Goal: Communication & Community: Participate in discussion

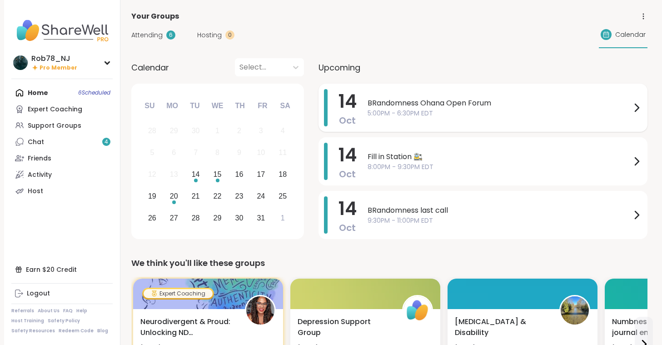
click at [396, 105] on span "BRandomness Ohana Open Forum" at bounding box center [500, 103] width 264 height 11
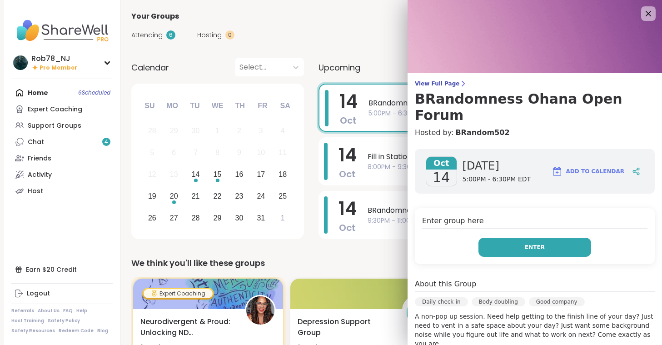
click at [530, 243] on span "Enter" at bounding box center [535, 247] width 20 height 8
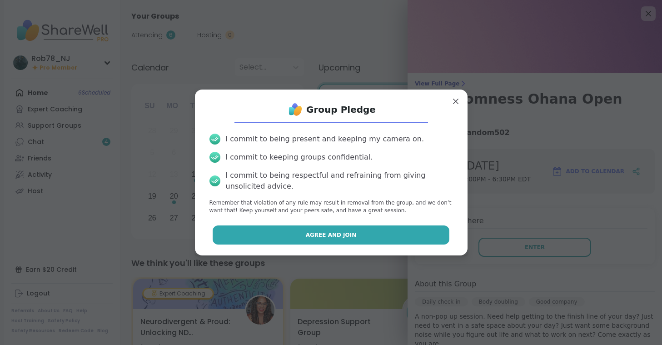
click at [368, 235] on button "Agree and Join" at bounding box center [331, 234] width 237 height 19
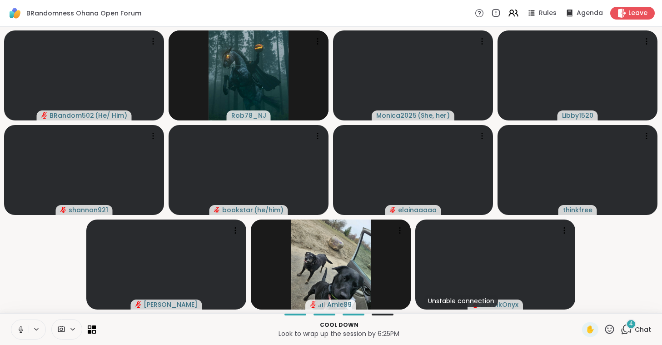
click at [20, 326] on icon at bounding box center [21, 329] width 8 height 8
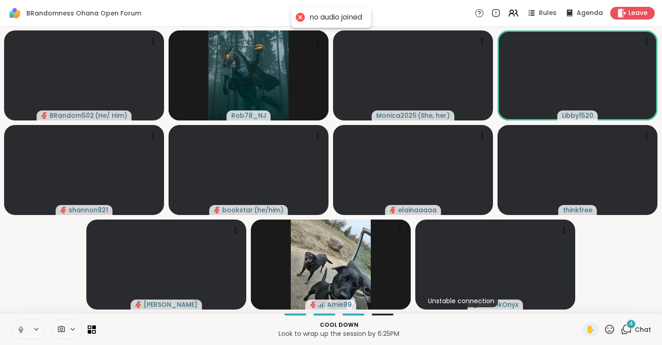
click at [20, 326] on icon at bounding box center [21, 329] width 8 height 8
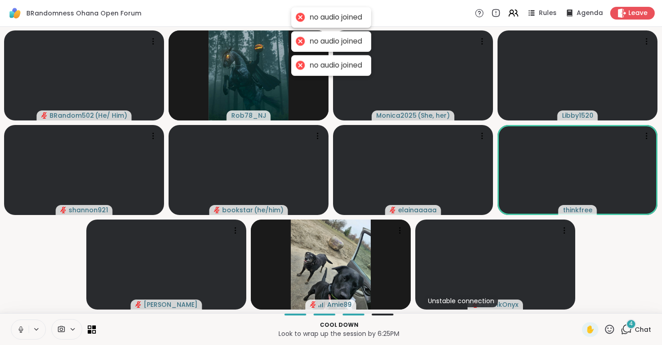
click at [20, 326] on icon at bounding box center [21, 329] width 8 height 8
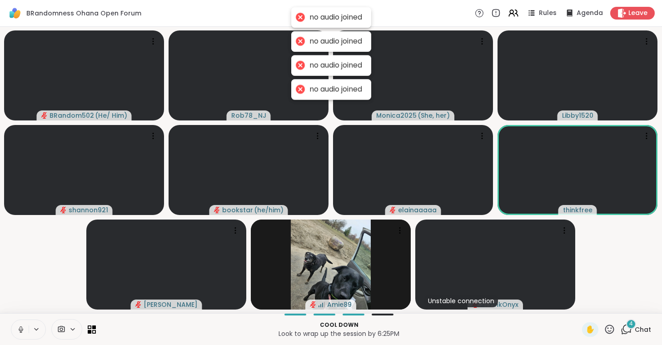
click at [20, 327] on icon at bounding box center [21, 329] width 8 height 8
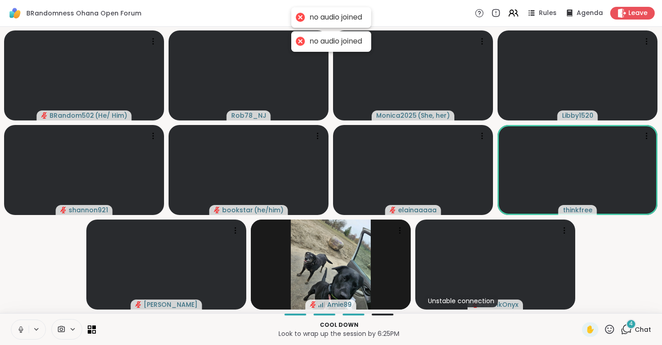
click at [20, 327] on icon at bounding box center [21, 329] width 8 height 8
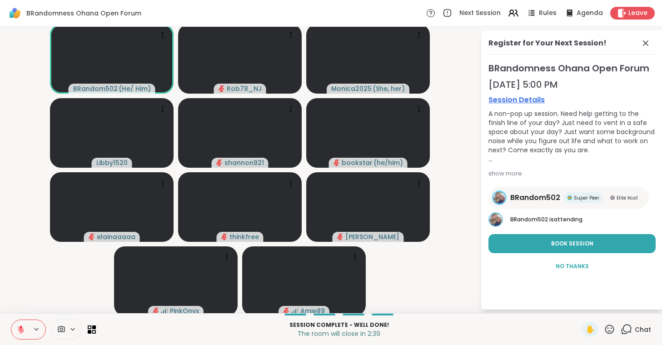
click at [63, 324] on div at bounding box center [66, 329] width 31 height 20
click at [65, 299] on div "ManyCam Virtual Webcam" at bounding box center [83, 296] width 97 height 11
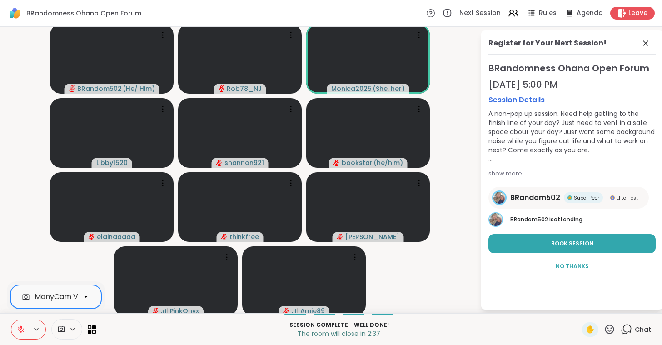
scroll to position [0, 40]
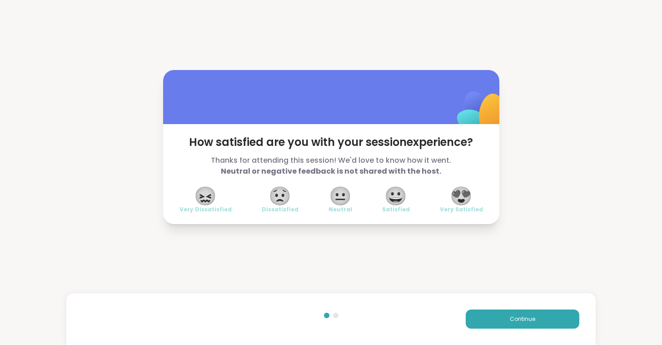
click at [461, 193] on span "😍" at bounding box center [461, 196] width 23 height 16
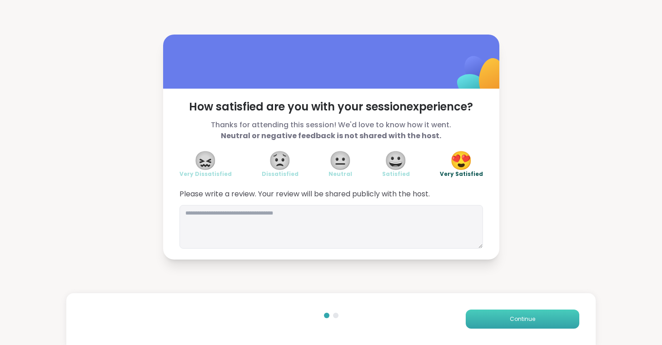
click at [521, 323] on button "Continue" at bounding box center [523, 318] width 114 height 19
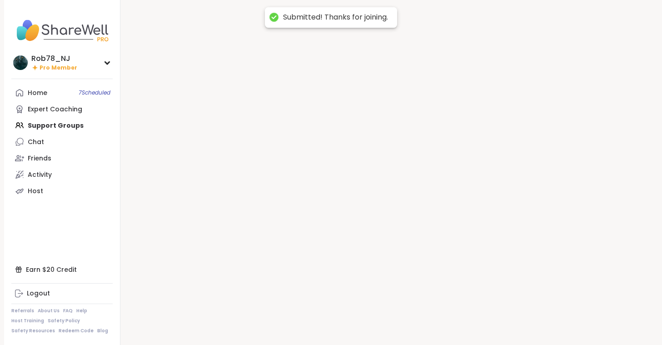
click at [521, 323] on div at bounding box center [389, 172] width 538 height 345
